Goal: Task Accomplishment & Management: Manage account settings

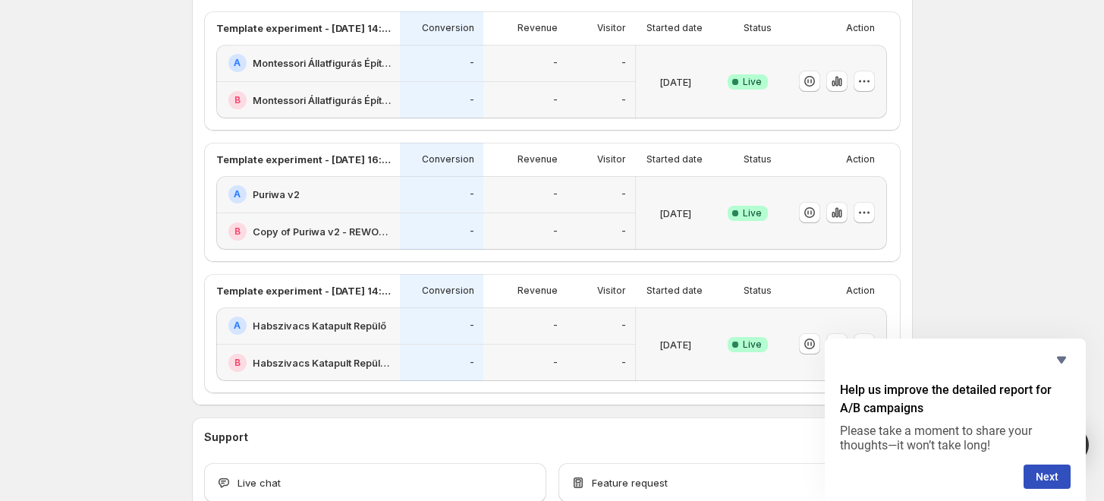
scroll to position [412, 0]
click at [832, 215] on button "button" at bounding box center [836, 211] width 21 height 21
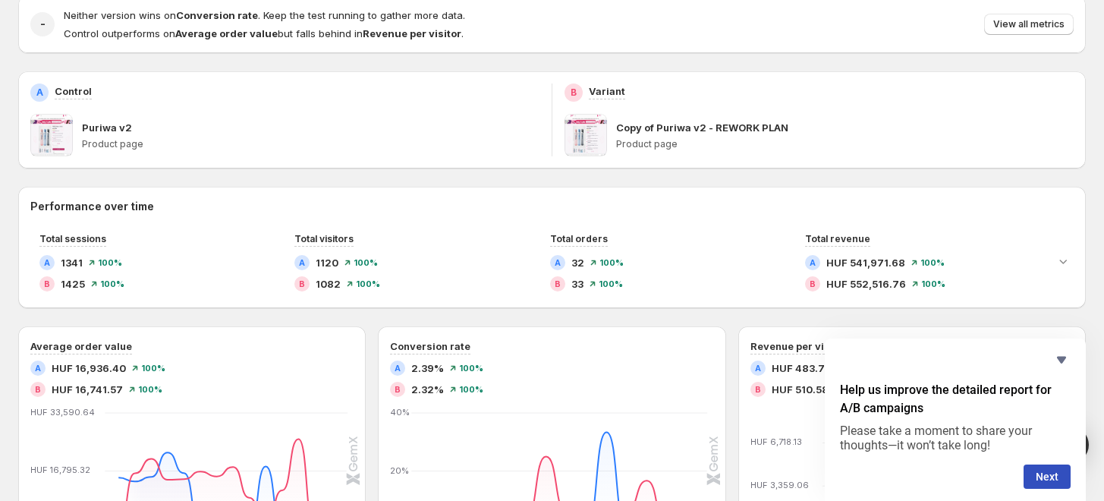
scroll to position [164, 0]
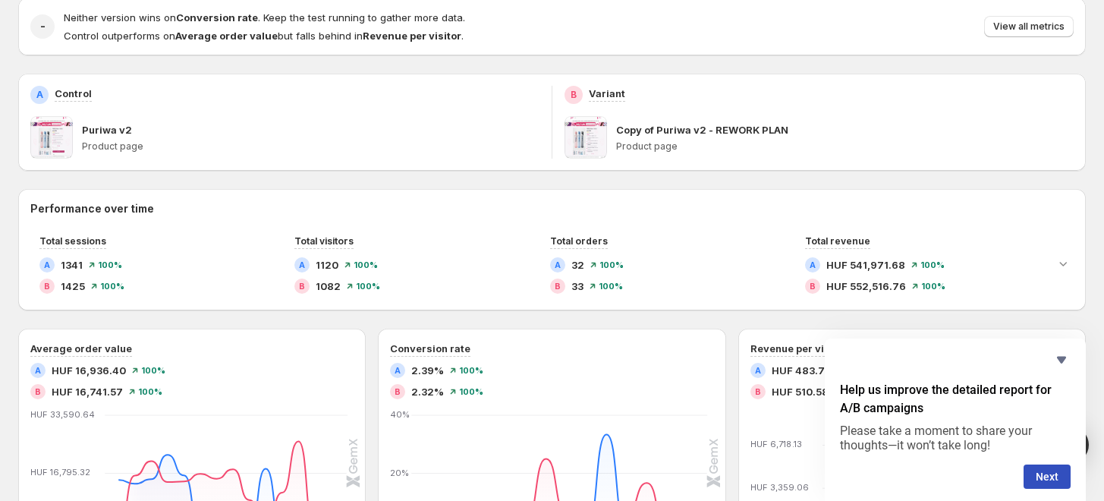
click at [719, 77] on div "B Variant Copy of Puriwa v2 - REWORK PLAN Product page" at bounding box center [818, 122] width 533 height 97
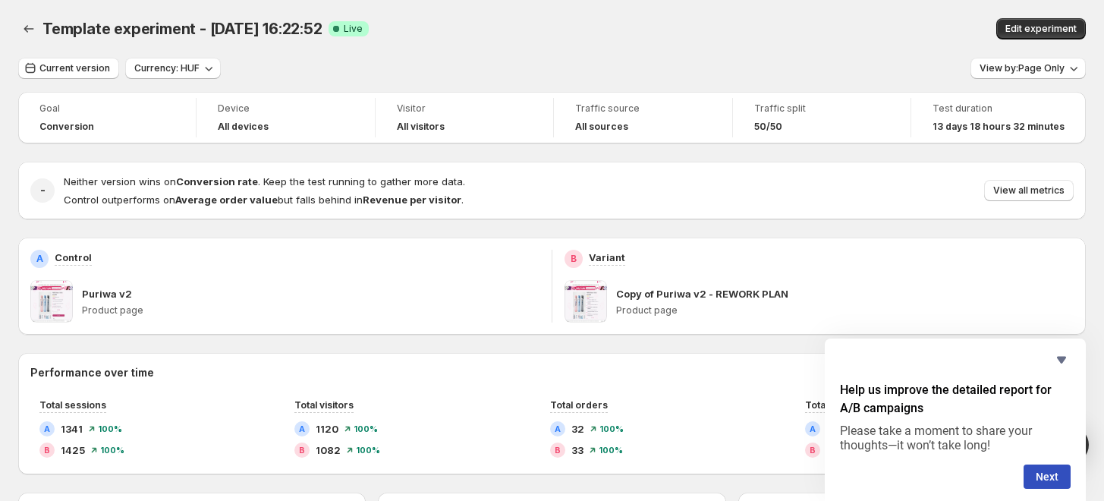
click at [522, 77] on div "Current version Currency: HUF View by: Page Only" at bounding box center [552, 69] width 1068 height 22
click at [889, 124] on div "50/50" at bounding box center [821, 127] width 135 height 12
click at [1056, 361] on icon "Hide survey" at bounding box center [1061, 360] width 18 height 18
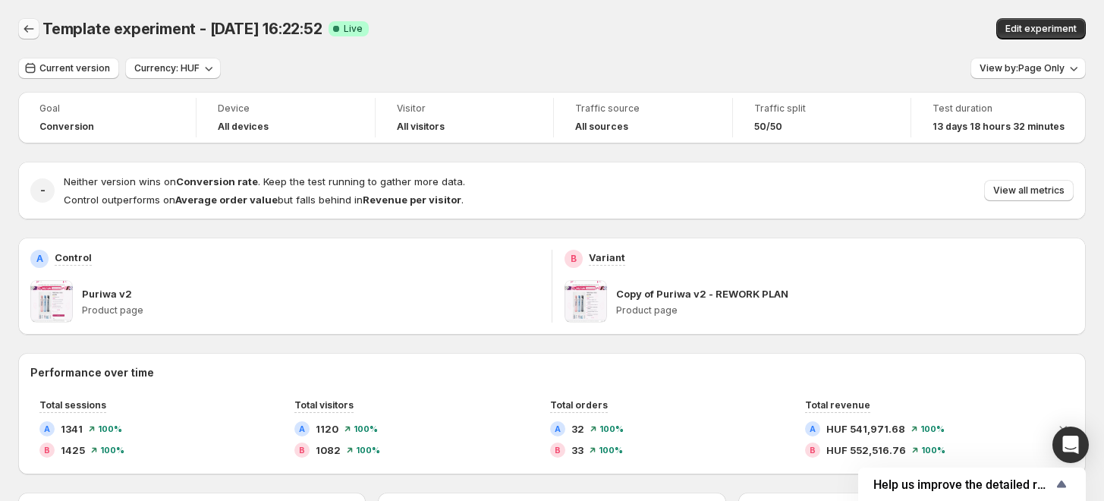
click at [36, 31] on button "Back" at bounding box center [28, 28] width 21 height 21
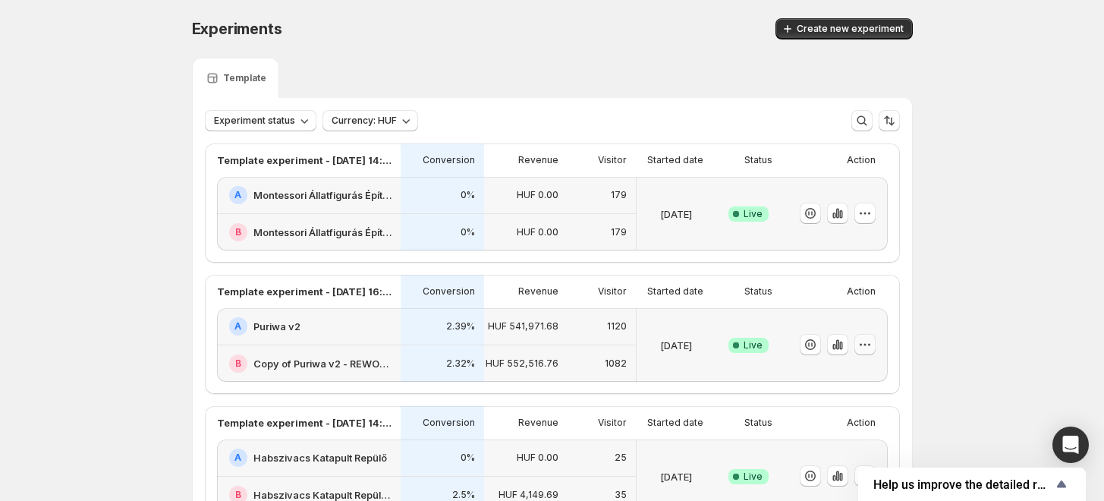
click at [873, 339] on icon "button" at bounding box center [864, 344] width 15 height 15
click at [851, 425] on span "End experiment" at bounding box center [841, 427] width 74 height 12
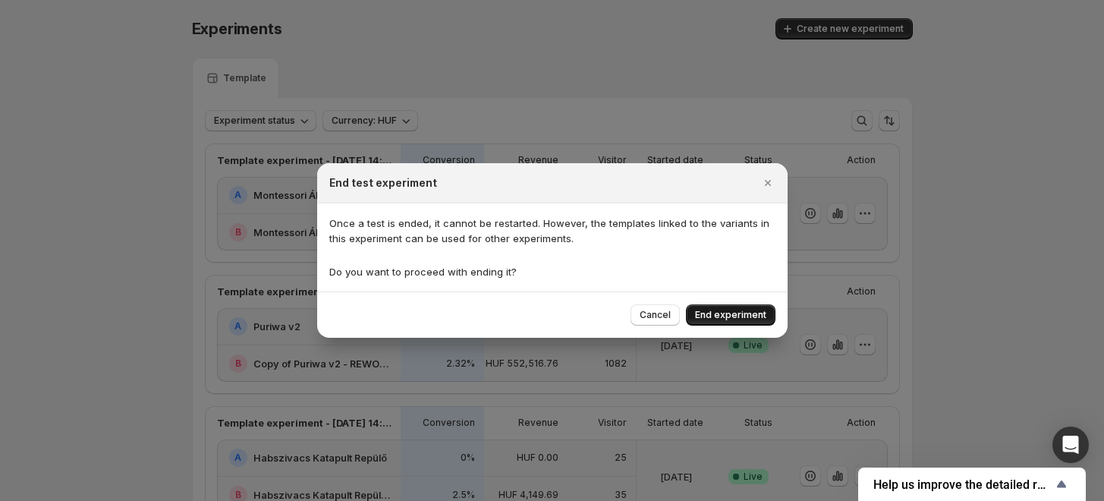
click at [750, 318] on span "End experiment" at bounding box center [730, 315] width 71 height 12
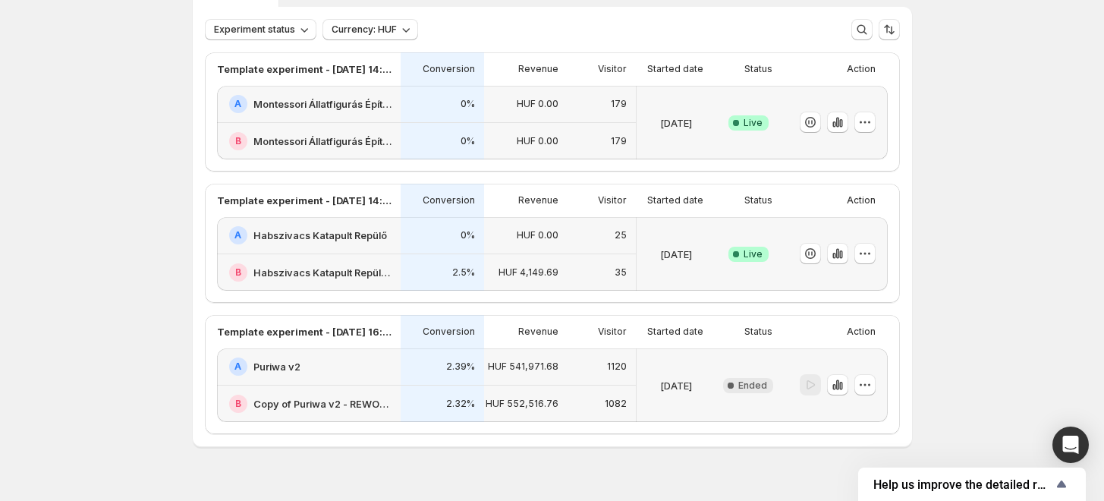
scroll to position [93, 0]
click at [870, 252] on icon "button" at bounding box center [864, 251] width 15 height 15
click at [804, 339] on span "End experiment" at bounding box center [841, 335] width 74 height 12
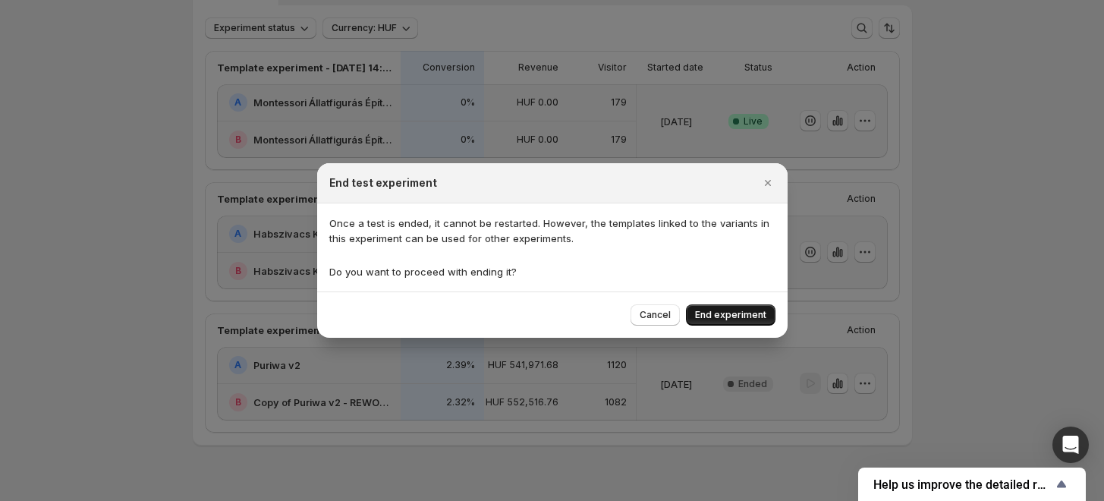
click at [727, 313] on span "End experiment" at bounding box center [730, 315] width 71 height 12
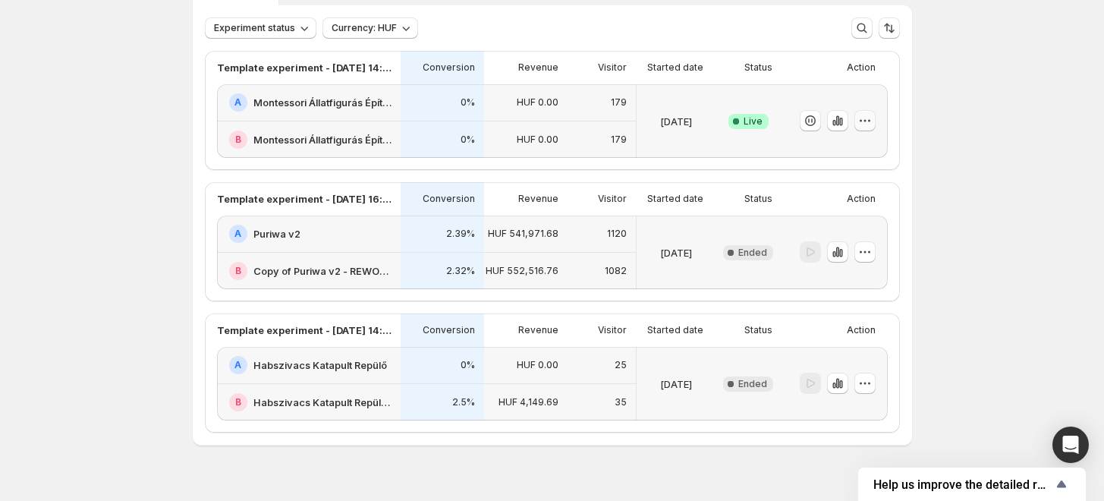
click at [873, 119] on icon "button" at bounding box center [864, 120] width 15 height 15
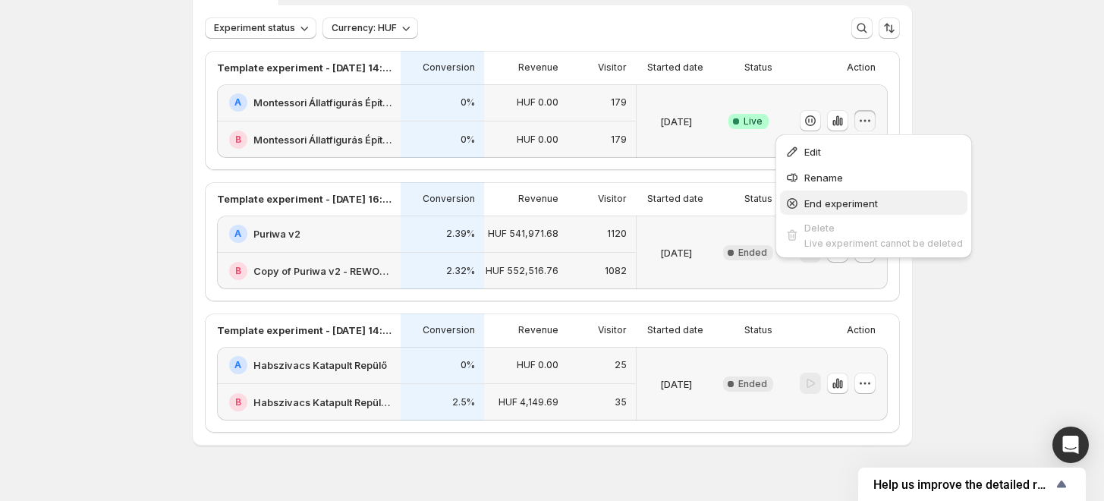
click at [816, 205] on span "End experiment" at bounding box center [841, 203] width 74 height 12
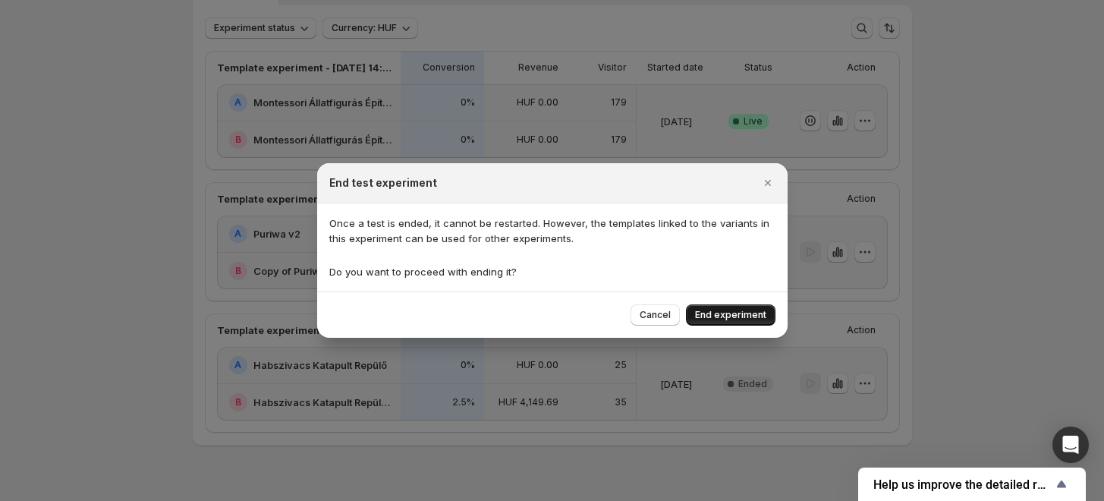
click at [716, 316] on span "End experiment" at bounding box center [730, 315] width 71 height 12
